Goal: Task Accomplishment & Management: Manage account settings

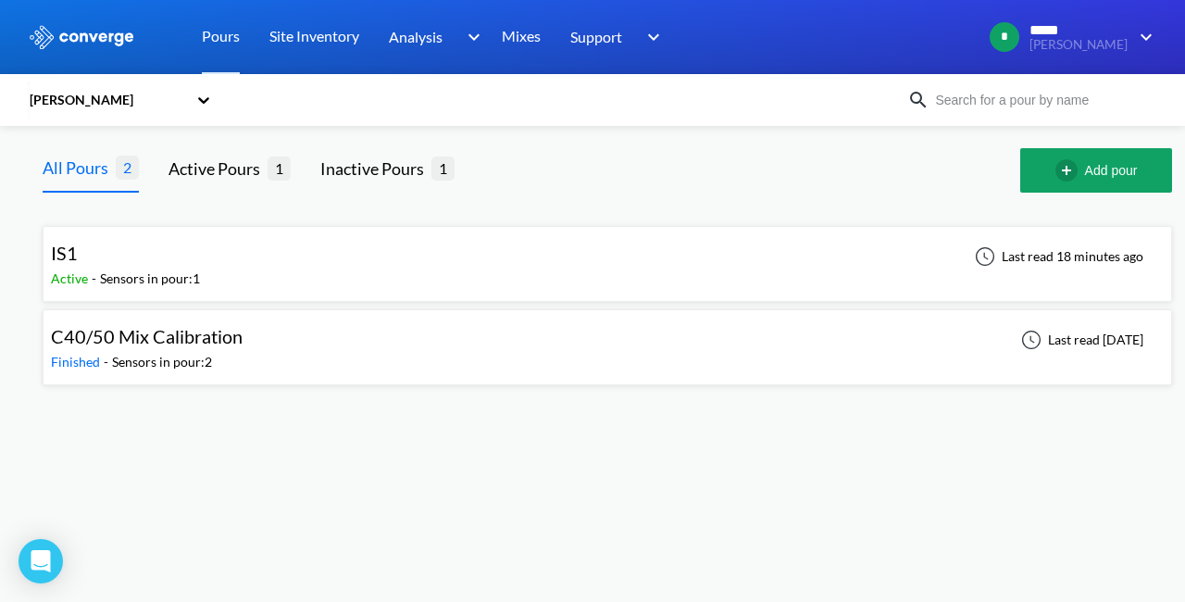
click at [320, 249] on div "IS1 Active - Sensors in pour: 1 Last read 18 minutes ago" at bounding box center [607, 263] width 1112 height 59
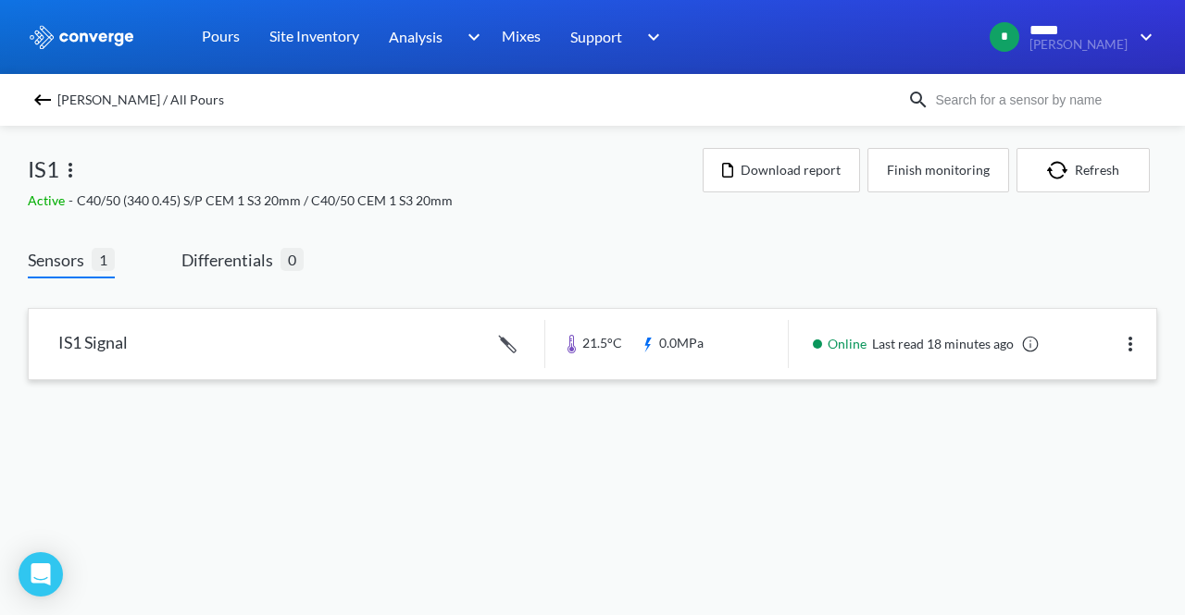
click at [292, 345] on link at bounding box center [592, 344] width 1127 height 70
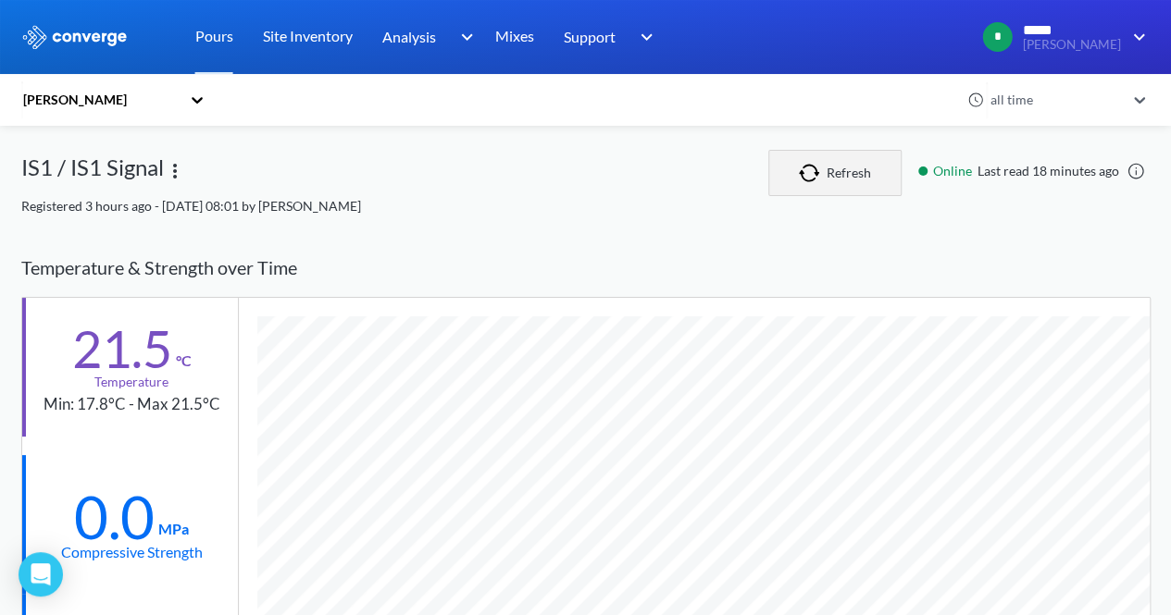
click at [812, 164] on img "button" at bounding box center [813, 173] width 28 height 19
click at [812, 171] on img "button" at bounding box center [813, 173] width 28 height 19
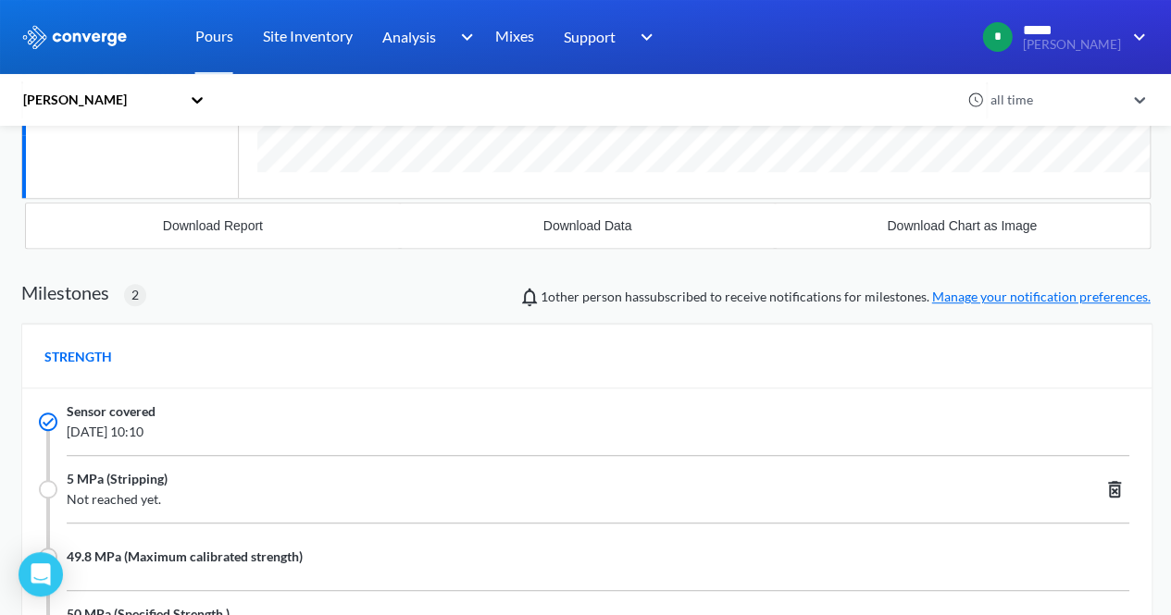
scroll to position [493, 0]
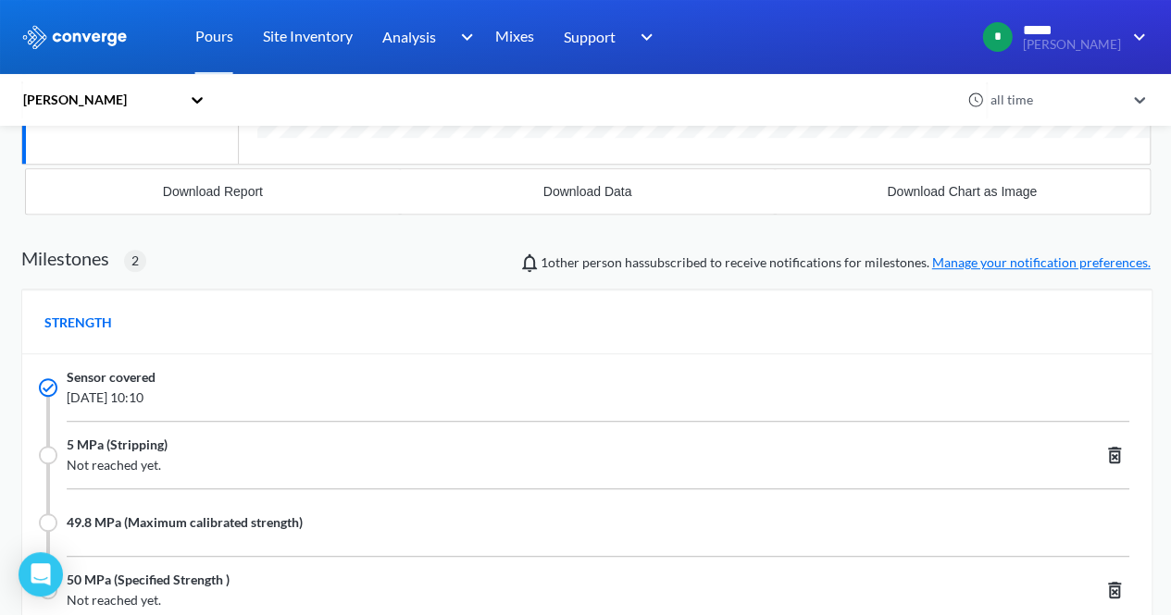
click at [989, 260] on link "Manage your notification preferences." at bounding box center [1041, 262] width 218 height 16
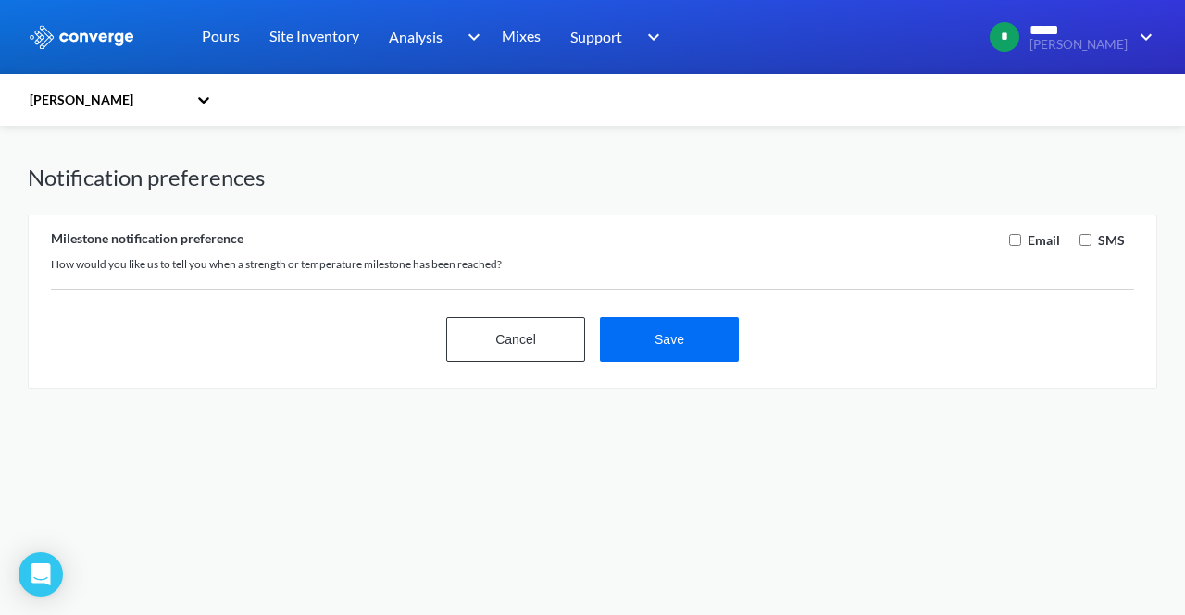
click at [1025, 239] on label "Email" at bounding box center [1042, 240] width 36 height 20
click at [1016, 236] on input "checkbox" at bounding box center [1015, 240] width 12 height 12
checkbox input "true"
click at [663, 340] on button "Save" at bounding box center [669, 339] width 139 height 44
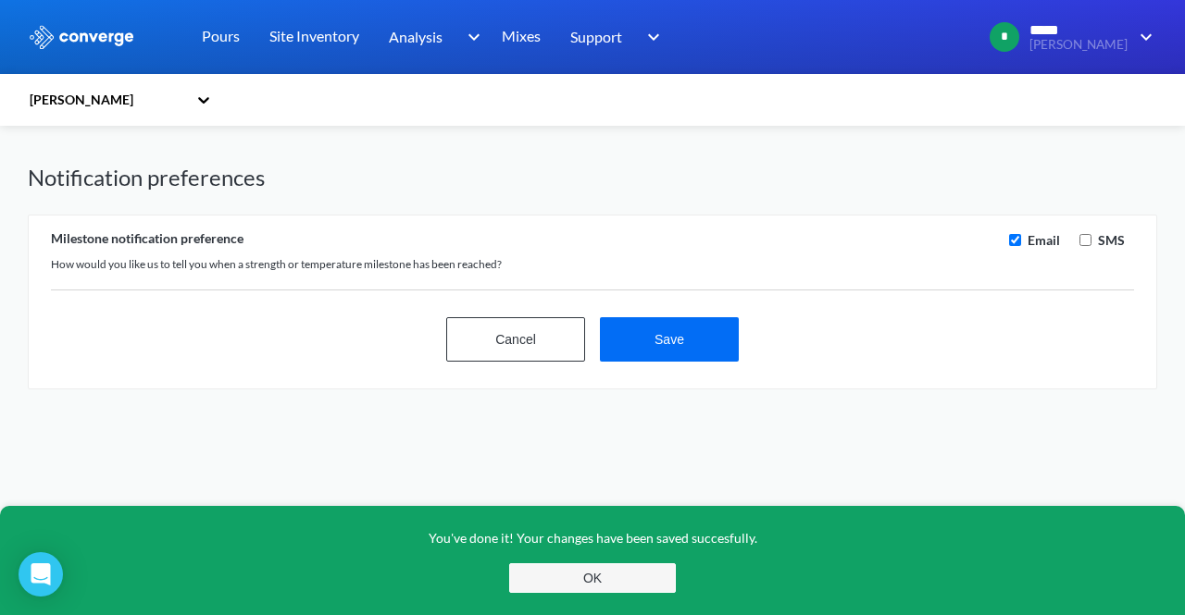
click at [646, 582] on button "OK" at bounding box center [592, 579] width 167 height 30
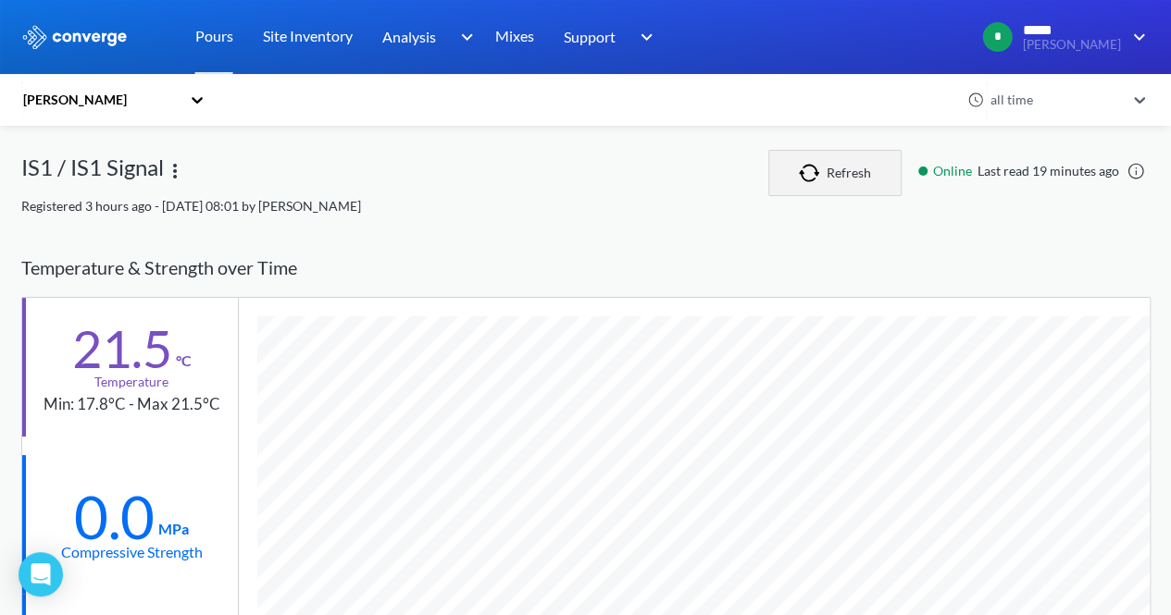
click at [890, 169] on button "Refresh" at bounding box center [834, 173] width 133 height 46
click at [867, 174] on button "Refresh" at bounding box center [847, 173] width 133 height 46
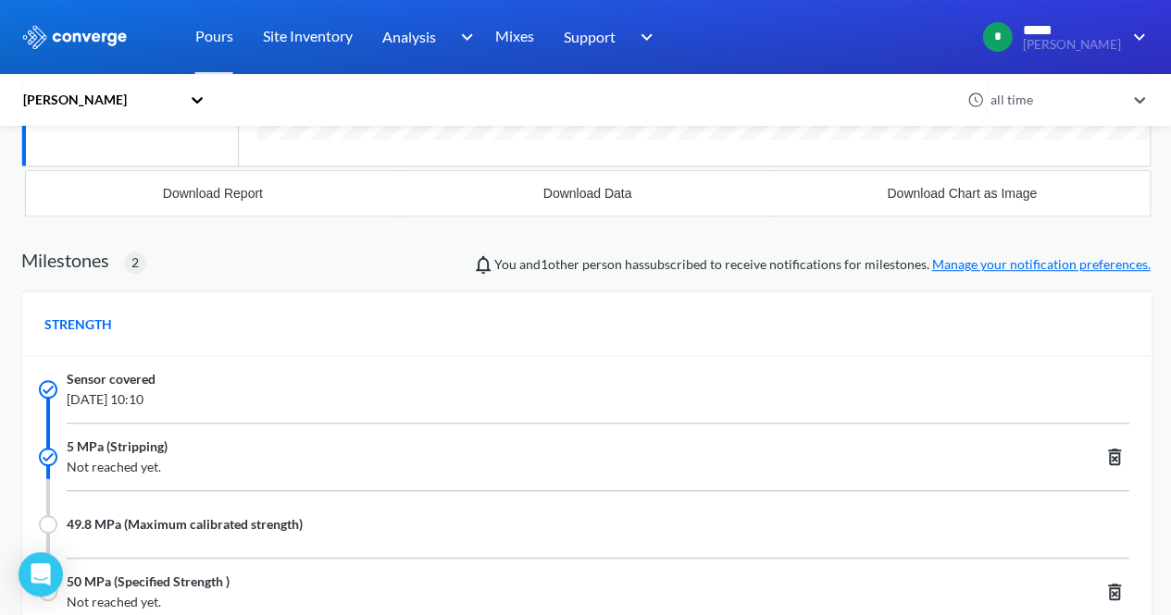
scroll to position [493, 0]
